Goal: Use online tool/utility: Utilize a website feature to perform a specific function

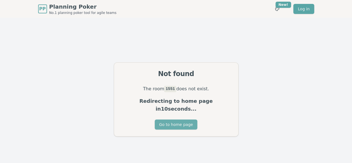
click at [180, 123] on button "Go to home page" at bounding box center [176, 124] width 43 height 10
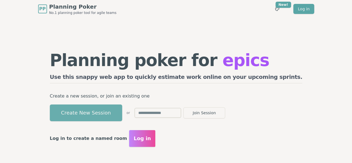
click at [122, 109] on button "Create New Session" at bounding box center [86, 112] width 72 height 17
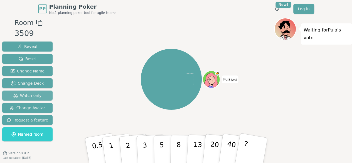
click at [25, 96] on span "Watch only" at bounding box center [27, 96] width 28 height 6
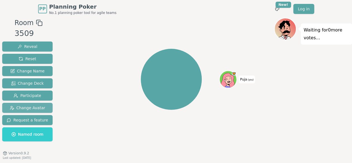
click at [29, 107] on span "Change Avatar" at bounding box center [28, 108] width 36 height 6
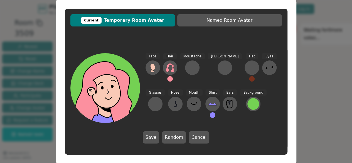
click at [186, 104] on button at bounding box center [193, 103] width 14 height 14
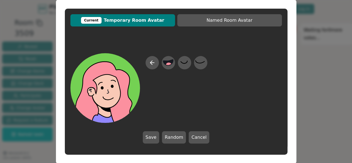
click at [207, 64] on div at bounding box center [175, 87] width 211 height 69
click at [185, 64] on icon at bounding box center [184, 62] width 11 height 13
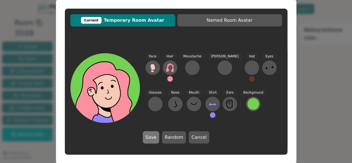
click at [148, 134] on button "Save" at bounding box center [151, 137] width 16 height 12
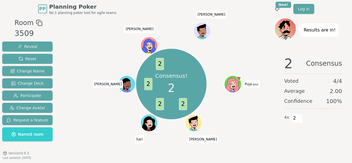
drag, startPoint x: 78, startPoint y: 51, endPoint x: 79, endPoint y: 38, distance: 12.3
click at [78, 50] on div "Consensus! 2 2 2 2 2 Puja (you) Neil hari heather Thomas Tomas" at bounding box center [170, 84] width 205 height 112
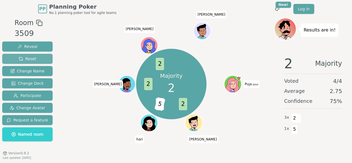
click at [30, 58] on span "Reset" at bounding box center [28, 59] width 18 height 6
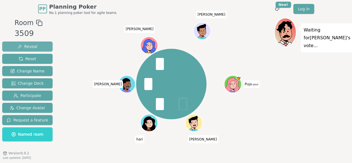
click at [38, 47] on button "Reveal" at bounding box center [27, 46] width 50 height 10
